Goal: Register for event/course

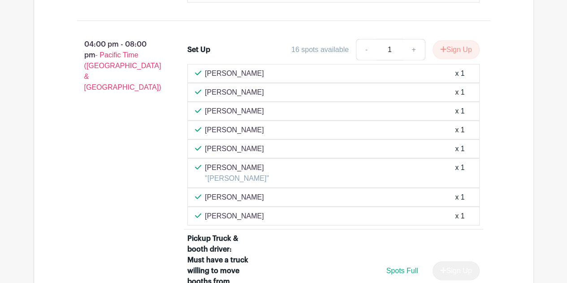
scroll to position [1184, 0]
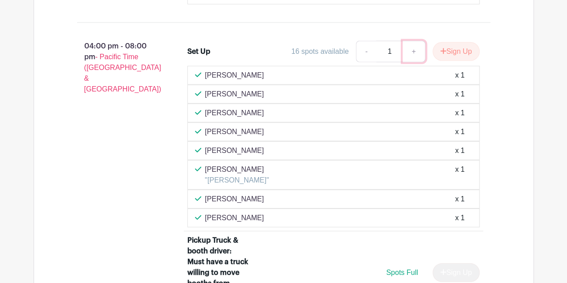
click at [412, 59] on link "+" at bounding box center [414, 52] width 22 height 22
type input "2"
click at [451, 61] on button "Sign Up" at bounding box center [456, 51] width 47 height 19
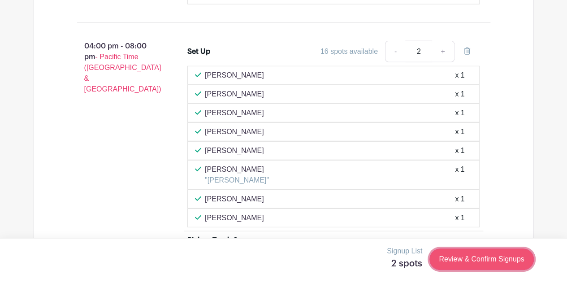
click at [485, 261] on link "Review & Confirm Signups" at bounding box center [482, 259] width 104 height 22
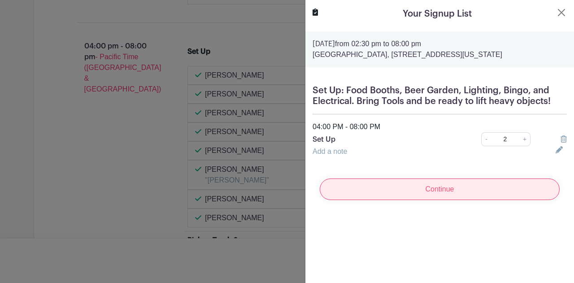
click at [421, 196] on input "Continue" at bounding box center [440, 189] width 240 height 22
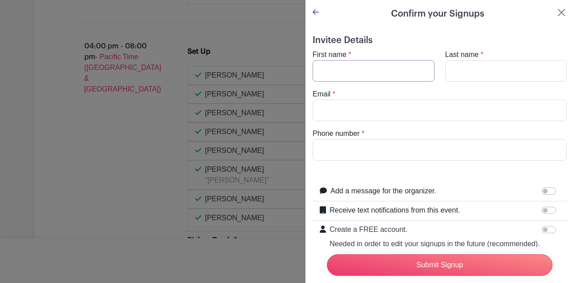
click at [412, 77] on input "First name" at bounding box center [373, 71] width 122 height 22
type input "Tavis"
type input "[PERSON_NAME]"
type input "t"
type input "[EMAIL_ADDRESS][DOMAIN_NAME]"
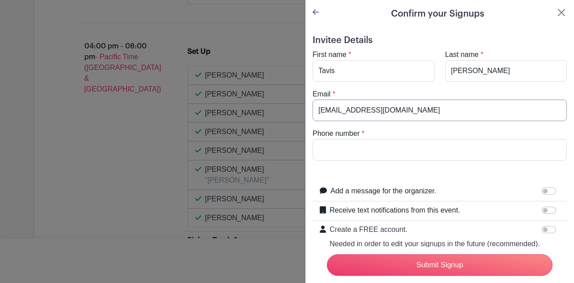
type input "2064275300"
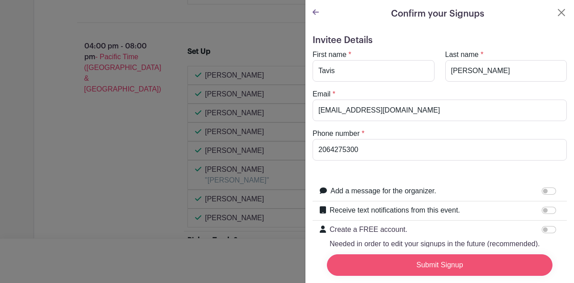
click at [448, 256] on input "Submit Signup" at bounding box center [440, 265] width 226 height 22
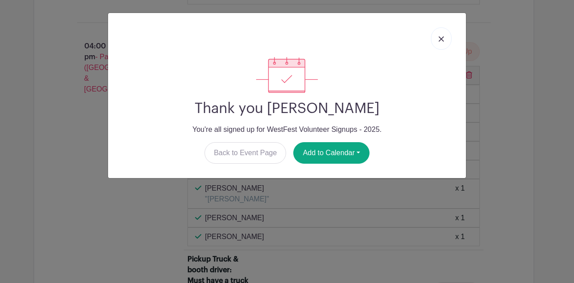
click at [441, 38] on img at bounding box center [440, 38] width 5 height 5
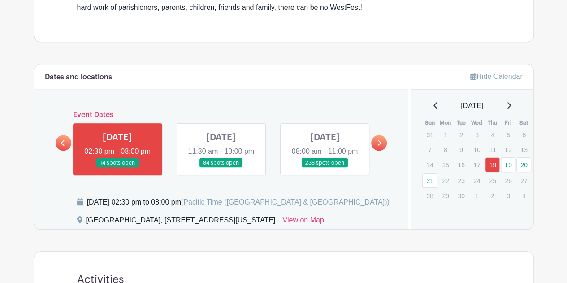
scroll to position [372, 0]
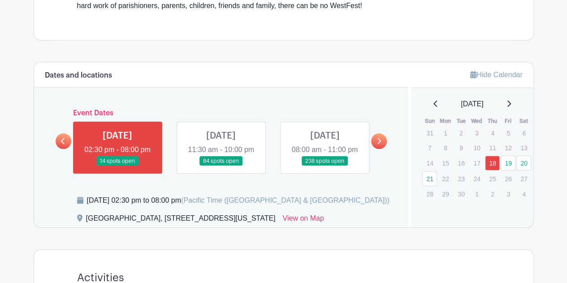
click at [221, 166] on link at bounding box center [221, 166] width 0 height 0
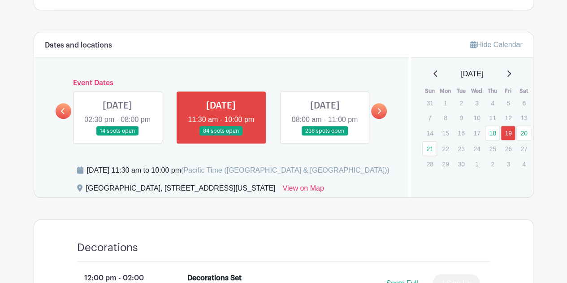
scroll to position [383, 0]
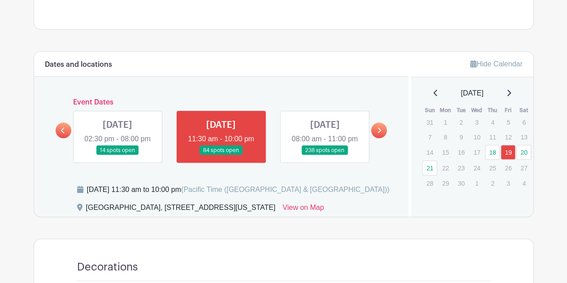
click at [117, 155] on link at bounding box center [117, 155] width 0 height 0
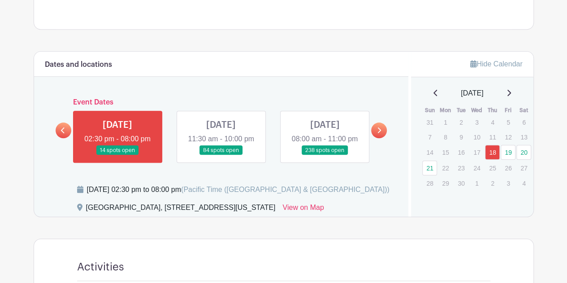
click at [221, 155] on link at bounding box center [221, 155] width 0 height 0
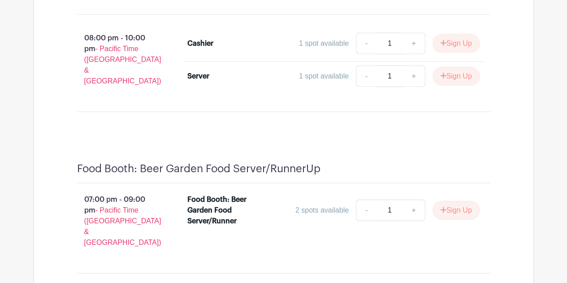
scroll to position [3041, 0]
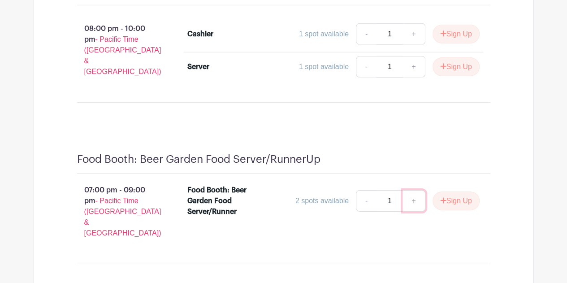
click at [414, 190] on link "+" at bounding box center [414, 201] width 22 height 22
type input "2"
click at [456, 191] on button "Sign Up" at bounding box center [456, 200] width 47 height 19
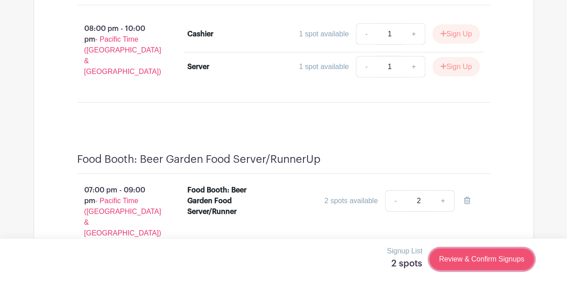
click at [480, 260] on link "Review & Confirm Signups" at bounding box center [482, 259] width 104 height 22
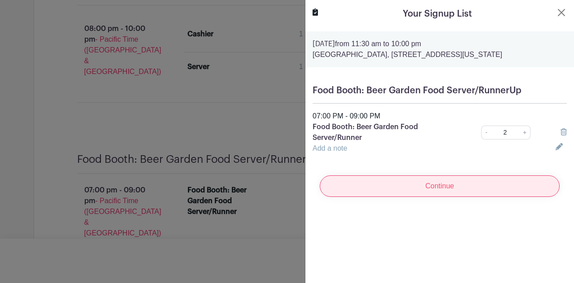
click at [423, 188] on input "Continue" at bounding box center [440, 186] width 240 height 22
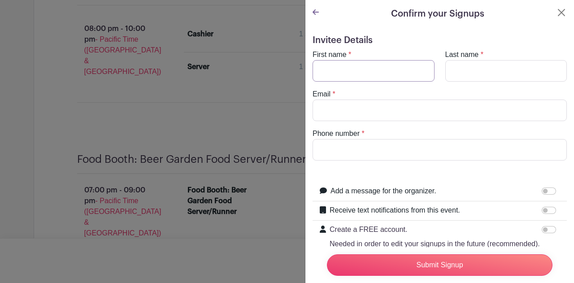
click at [369, 69] on input "First name" at bounding box center [373, 71] width 122 height 22
type input "Karin"
type input "[PERSON_NAME]"
type input "[EMAIL_ADDRESS][DOMAIN_NAME]"
type input "2064275300"
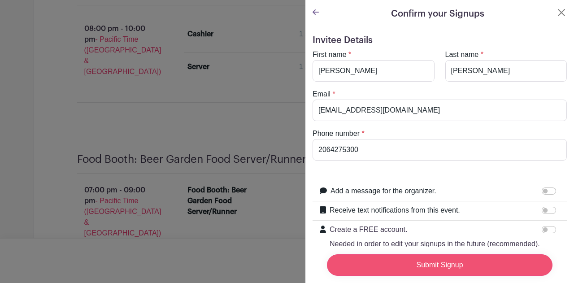
click at [413, 254] on input "Submit Signup" at bounding box center [440, 265] width 226 height 22
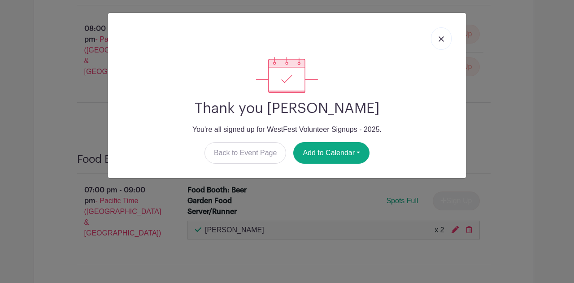
click at [442, 40] on img at bounding box center [440, 38] width 5 height 5
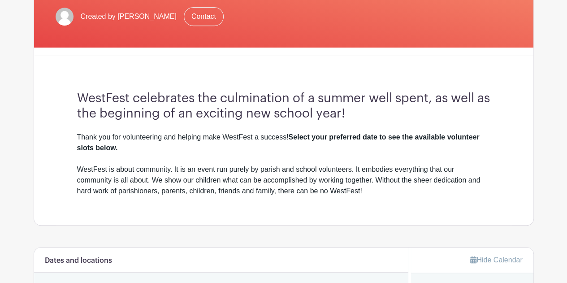
scroll to position [314, 0]
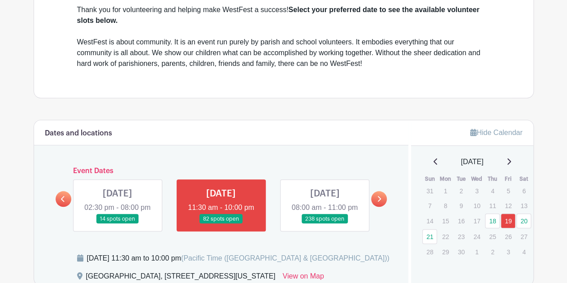
click at [325, 224] on link at bounding box center [325, 224] width 0 height 0
click at [525, 219] on link "20" at bounding box center [523, 220] width 15 height 15
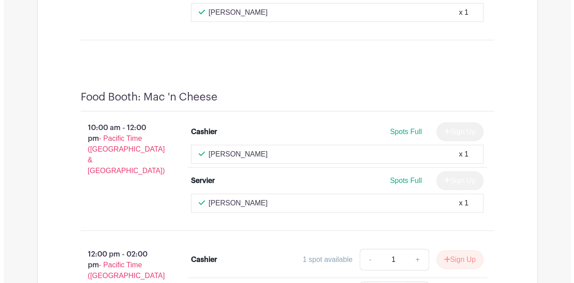
scroll to position [4661, 0]
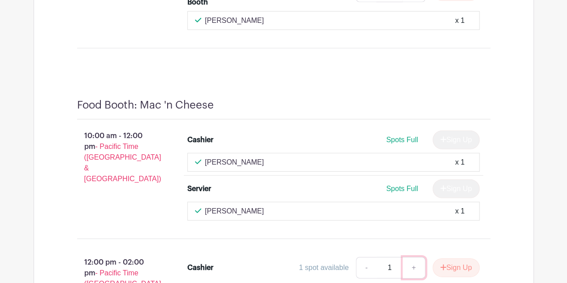
click at [412, 257] on link "+" at bounding box center [414, 268] width 22 height 22
click at [456, 258] on button "Sign Up" at bounding box center [456, 267] width 47 height 19
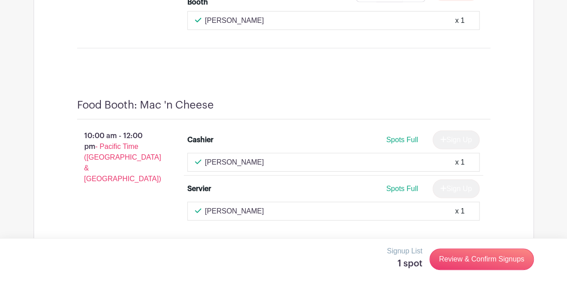
click at [467, 264] on icon at bounding box center [467, 267] width 6 height 7
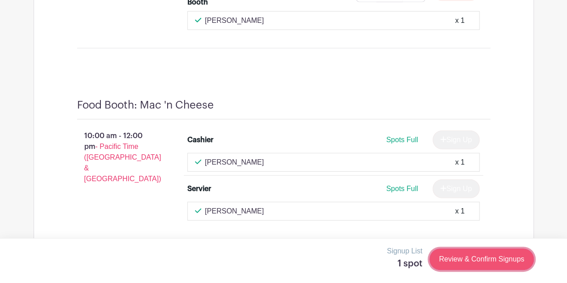
click at [467, 260] on link "Review & Confirm Signups" at bounding box center [482, 259] width 104 height 22
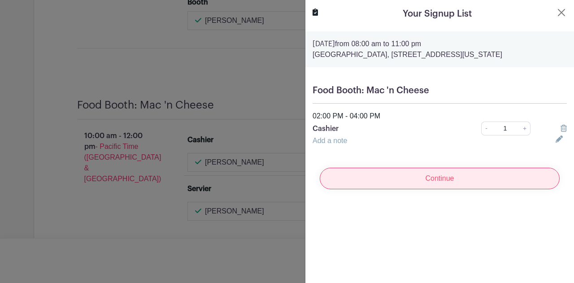
click at [392, 178] on input "Continue" at bounding box center [440, 179] width 240 height 22
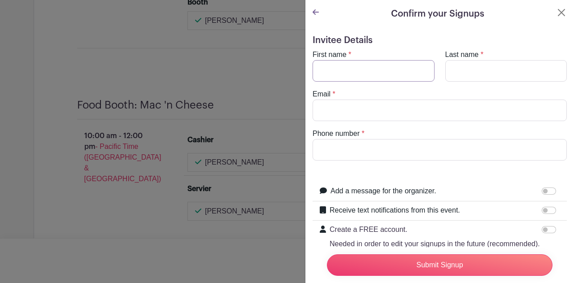
click at [373, 78] on input "First name" at bounding box center [373, 71] width 122 height 22
type input "Karin"
type input "[PERSON_NAME]"
type input "[EMAIL_ADDRESS][DOMAIN_NAME]"
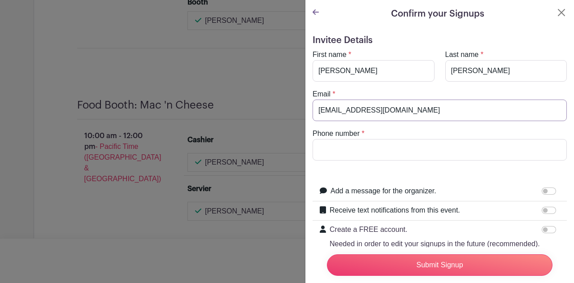
type input "2064275300"
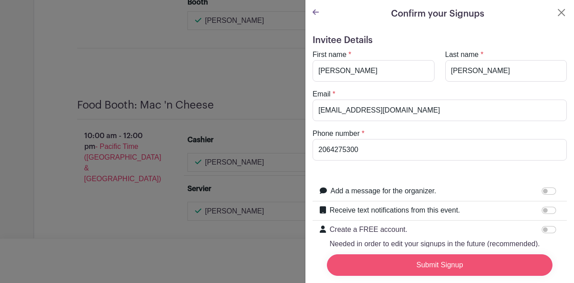
click at [377, 261] on input "Submit Signup" at bounding box center [440, 265] width 226 height 22
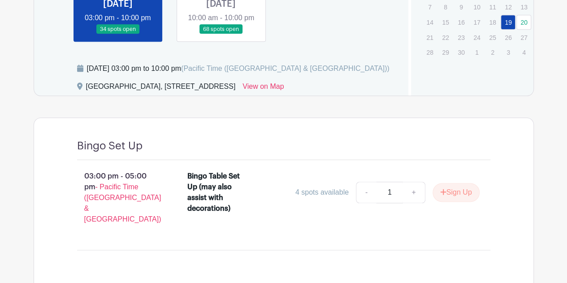
scroll to position [467, 0]
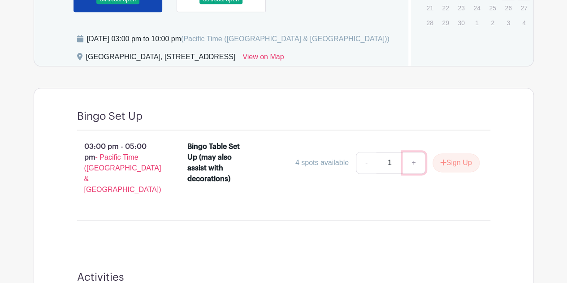
click at [412, 174] on link "+" at bounding box center [414, 163] width 22 height 22
type input "2"
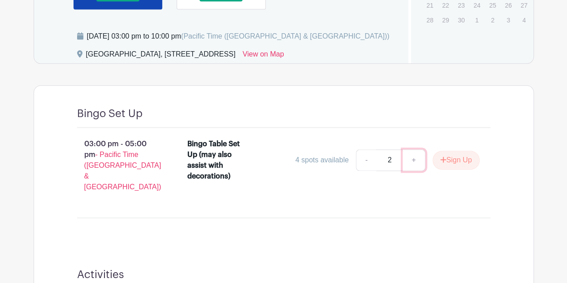
scroll to position [485, 0]
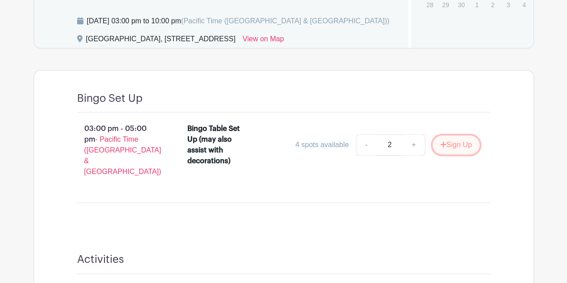
click at [462, 154] on button "Sign Up" at bounding box center [456, 144] width 47 height 19
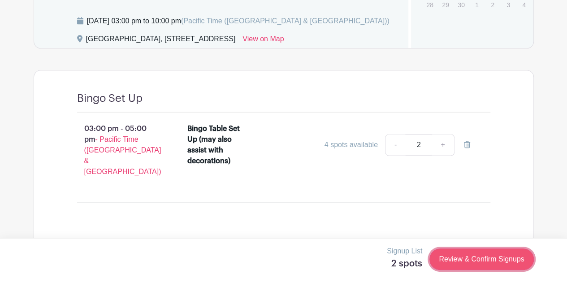
click at [489, 260] on link "Review & Confirm Signups" at bounding box center [482, 259] width 104 height 22
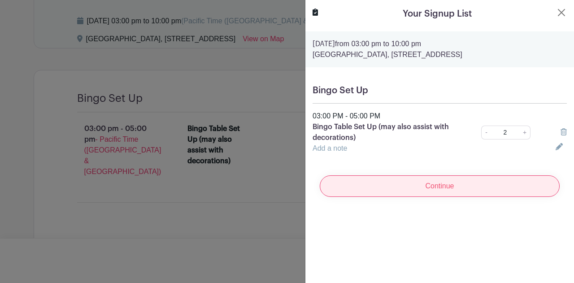
click at [474, 191] on input "Continue" at bounding box center [440, 186] width 240 height 22
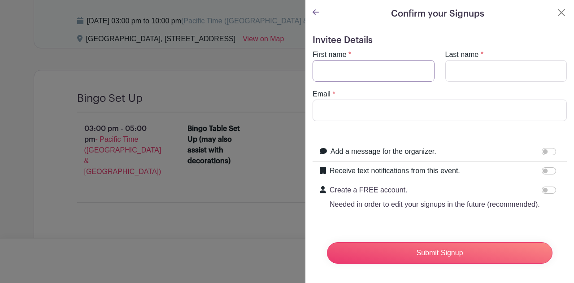
click at [361, 68] on input "First name" at bounding box center [373, 71] width 122 height 22
type input "[PERSON_NAME]"
type input "[EMAIL_ADDRESS][DOMAIN_NAME]"
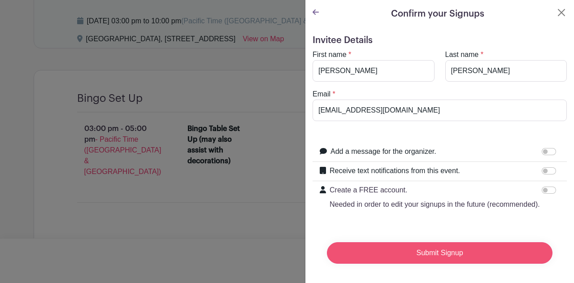
click at [437, 260] on input "Submit Signup" at bounding box center [440, 253] width 226 height 22
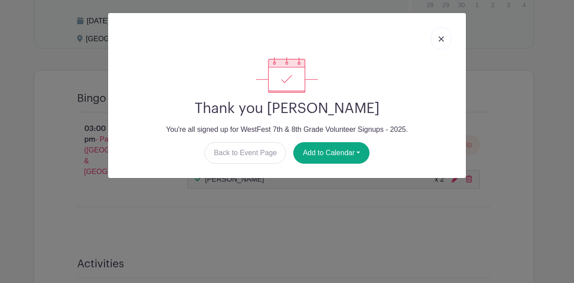
click at [443, 40] on img at bounding box center [440, 38] width 5 height 5
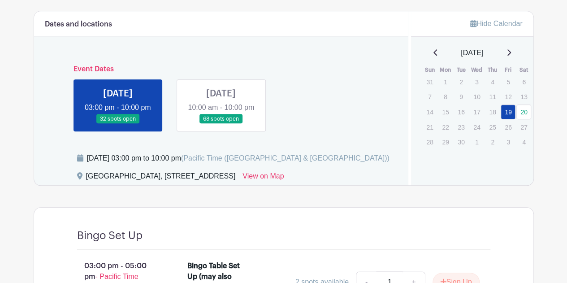
scroll to position [350, 0]
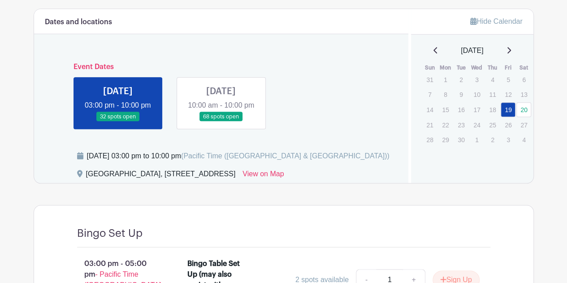
click at [221, 122] on link at bounding box center [221, 122] width 0 height 0
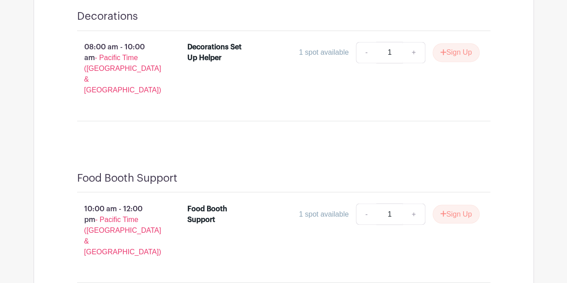
scroll to position [2366, 0]
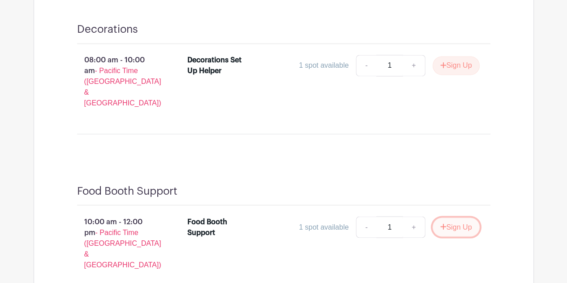
click at [460, 217] on button "Sign Up" at bounding box center [456, 226] width 47 height 19
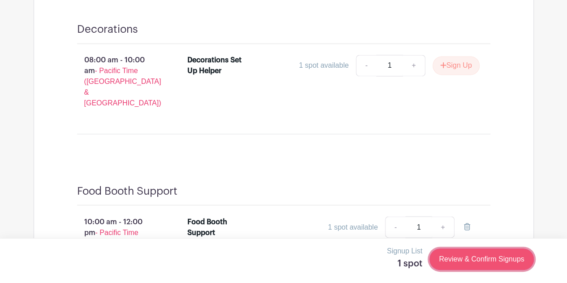
click at [475, 257] on link "Review & Confirm Signups" at bounding box center [482, 259] width 104 height 22
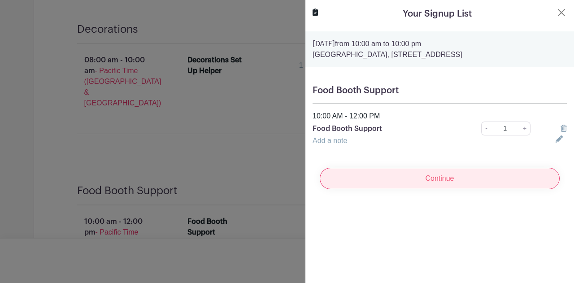
click at [420, 176] on input "Continue" at bounding box center [440, 179] width 240 height 22
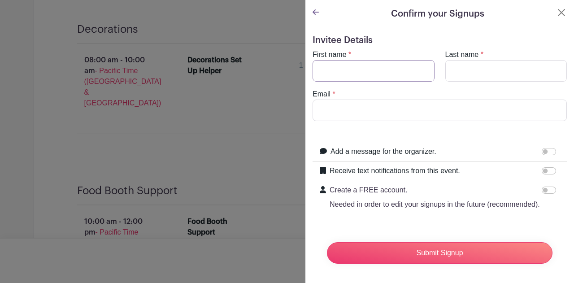
click at [374, 64] on input "First name" at bounding box center [373, 71] width 122 height 22
type input "[PERSON_NAME]"
type input "[EMAIL_ADDRESS][DOMAIN_NAME]"
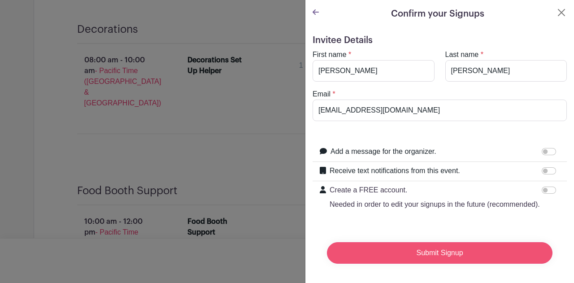
click at [405, 258] on input "Submit Signup" at bounding box center [440, 253] width 226 height 22
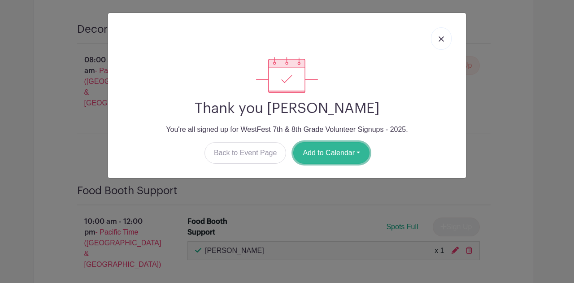
click at [336, 150] on button "Add to Calendar" at bounding box center [331, 153] width 76 height 22
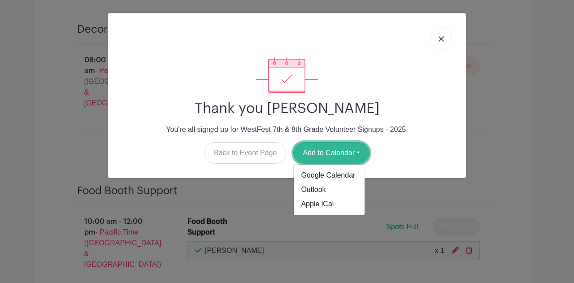
click at [335, 151] on button "Add to Calendar" at bounding box center [331, 153] width 76 height 22
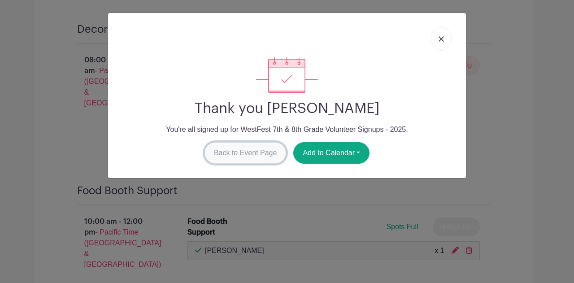
click at [257, 152] on link "Back to Event Page" at bounding box center [245, 153] width 82 height 22
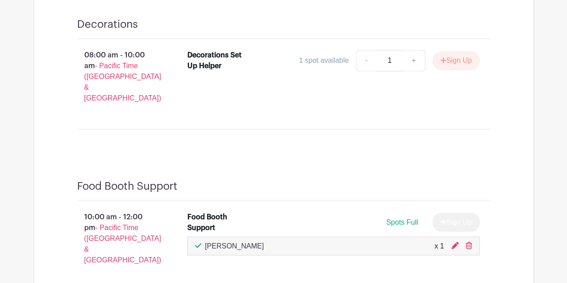
scroll to position [2364, 0]
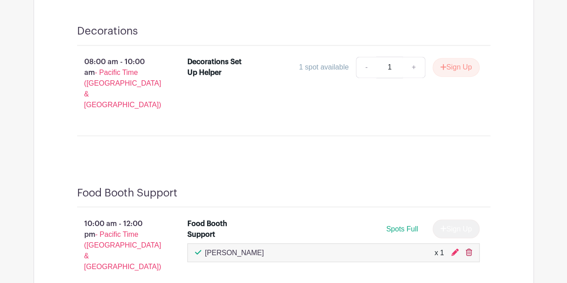
click at [469, 248] on icon at bounding box center [469, 251] width 6 height 7
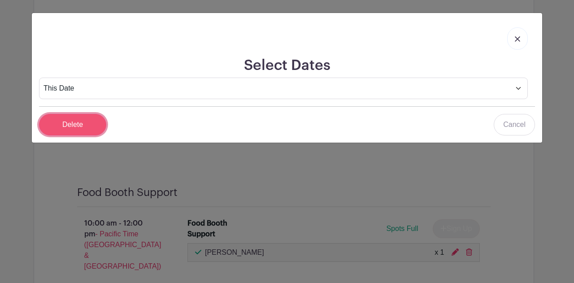
click at [74, 124] on input "Delete" at bounding box center [72, 125] width 67 height 22
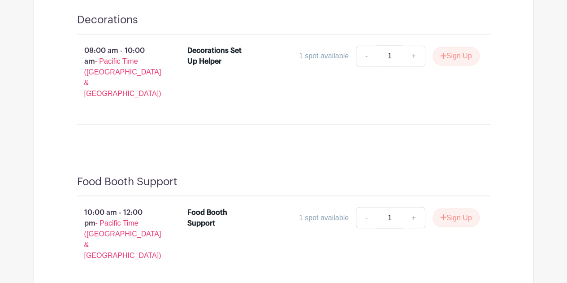
scroll to position [2369, 0]
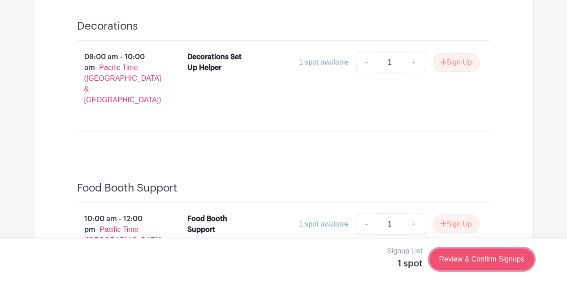
click at [478, 257] on link "Review & Confirm Signups" at bounding box center [482, 259] width 104 height 22
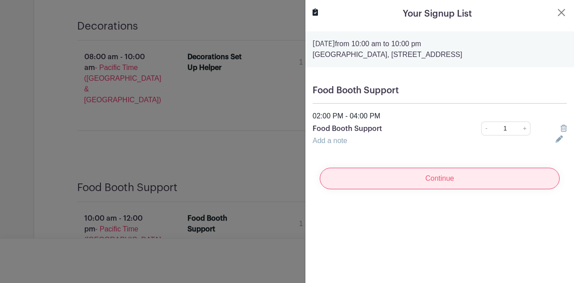
click at [393, 183] on input "Continue" at bounding box center [440, 179] width 240 height 22
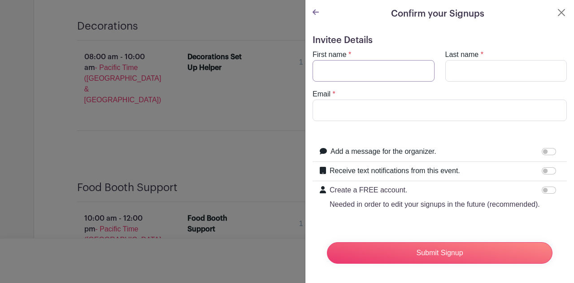
click at [364, 73] on input "First name" at bounding box center [373, 71] width 122 height 22
type input "[PERSON_NAME]"
type input "[EMAIL_ADDRESS][DOMAIN_NAME]"
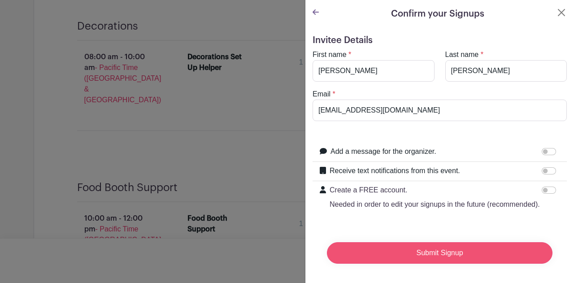
click at [410, 258] on input "Submit Signup" at bounding box center [440, 253] width 226 height 22
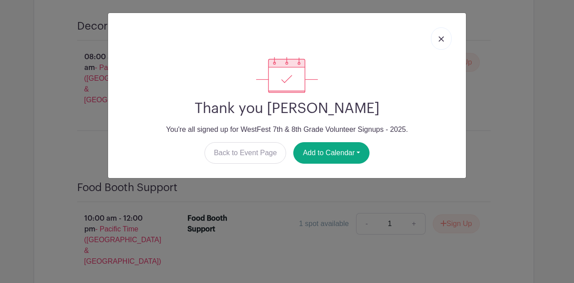
click at [440, 40] on img at bounding box center [440, 38] width 5 height 5
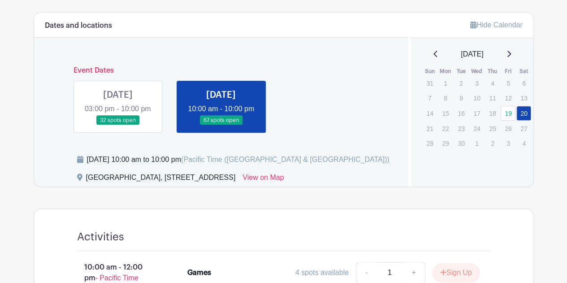
scroll to position [337, 0]
